Goal: Task Accomplishment & Management: Use online tool/utility

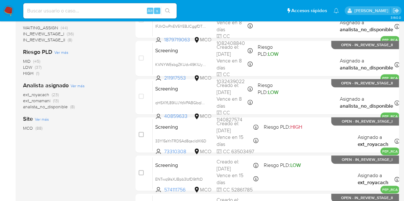
scroll to position [191, 0]
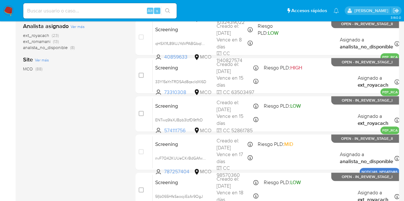
click at [32, 68] on span "MCO" at bounding box center [28, 69] width 10 height 6
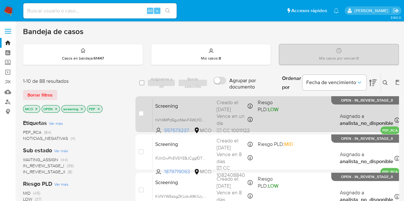
click at [297, 119] on div "Screening hVh9MPd6gutMekF4WLYOnIv9 557573237 MCO Riesgo PLD: LOW Creado el: [DA…" at bounding box center [275, 114] width 247 height 32
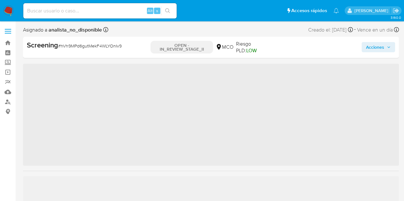
scroll to position [270, 0]
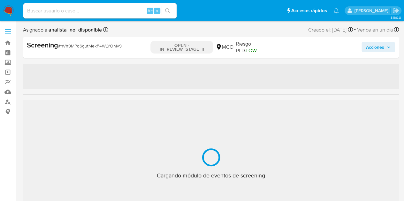
select select "10"
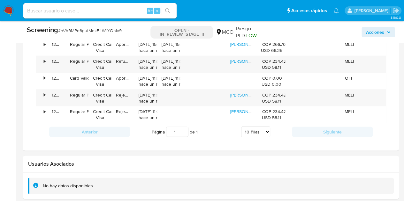
scroll to position [788, 0]
